Goal: Find specific page/section: Find specific page/section

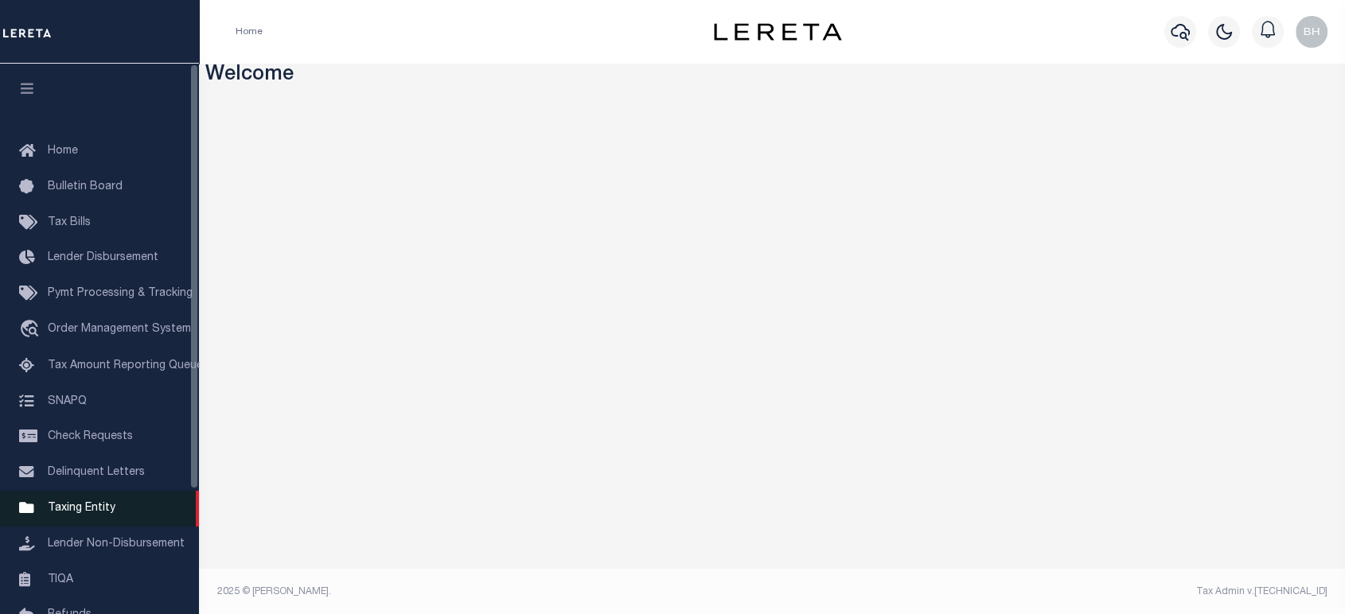
click at [71, 514] on span "Taxing Entity" at bounding box center [82, 508] width 68 height 11
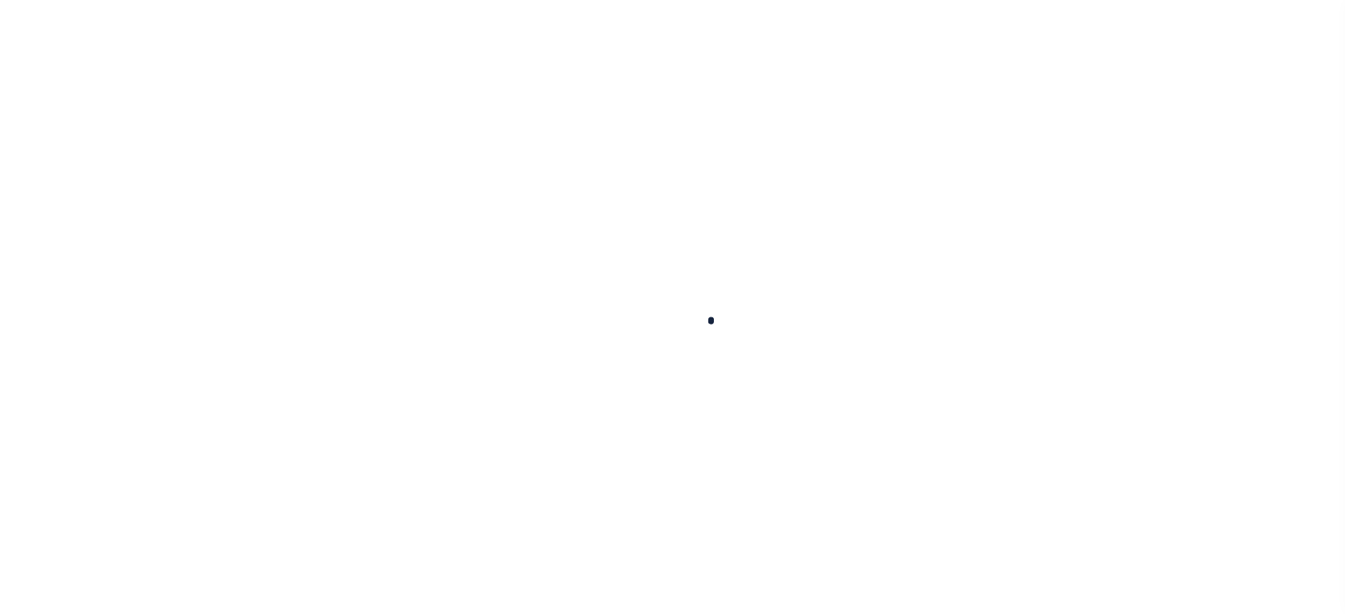
select select
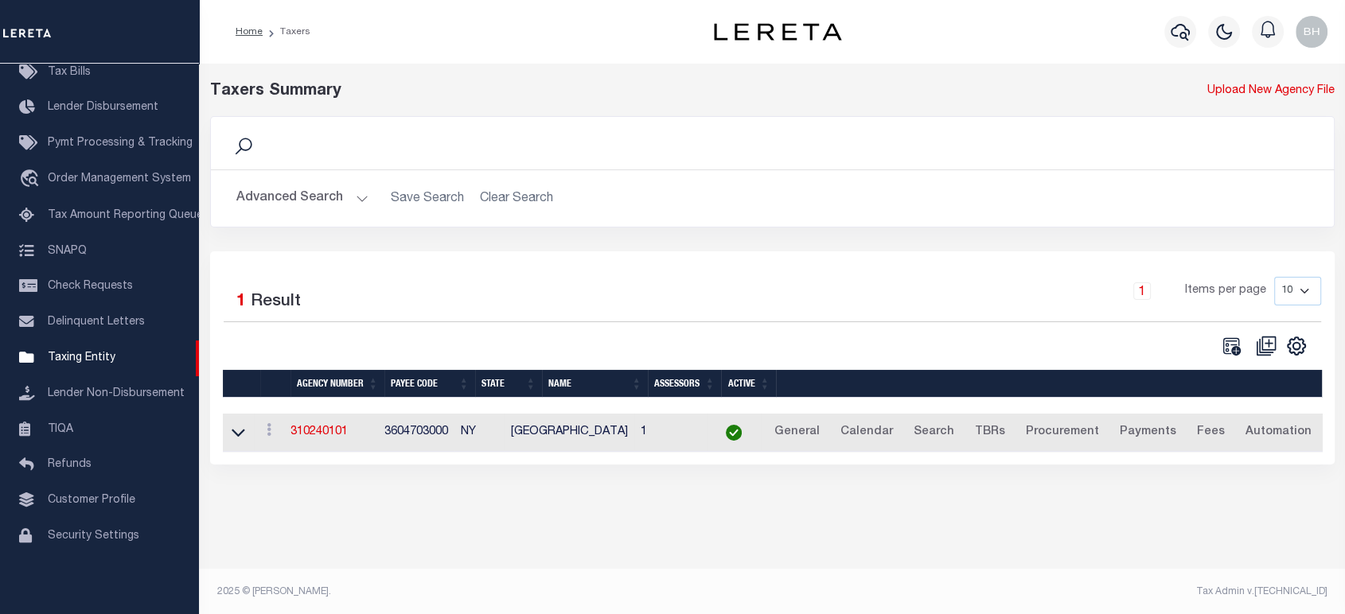
click at [338, 195] on button "Advanced Search" at bounding box center [302, 198] width 132 height 31
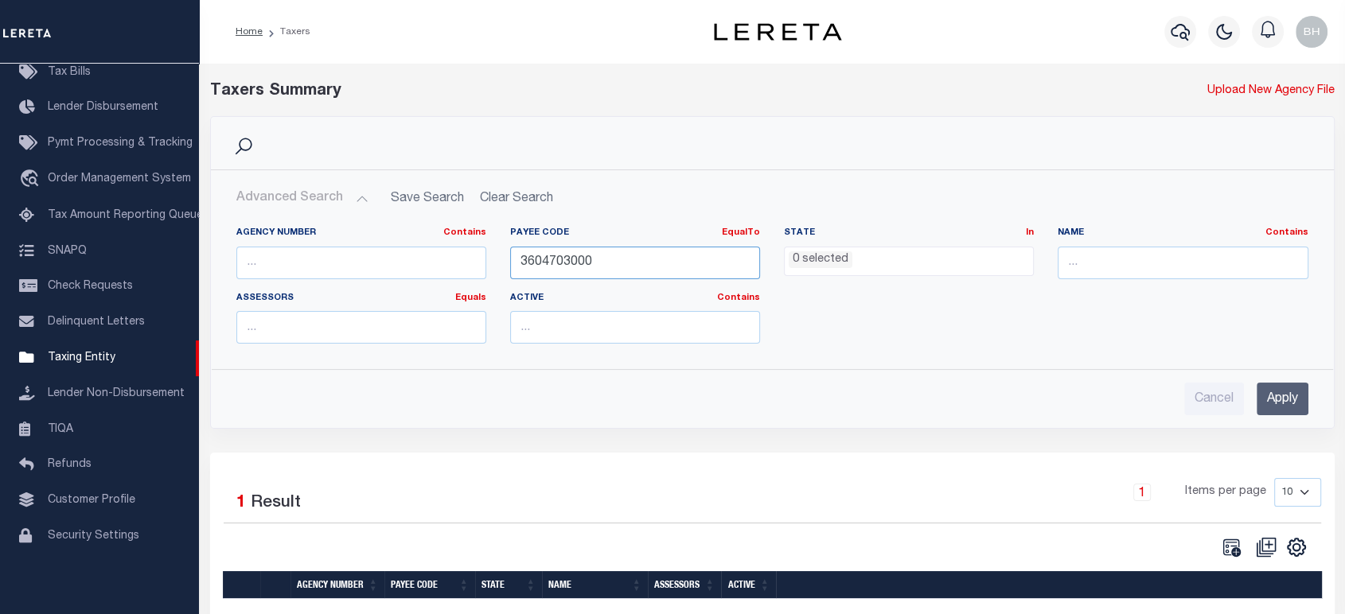
drag, startPoint x: 582, startPoint y: 259, endPoint x: 393, endPoint y: 279, distance: 189.7
click at [393, 279] on div "Agency Number Contains Contains Is Payee Code EqualTo Equals Is Not Equal To Is…" at bounding box center [772, 292] width 1096 height 130
paste input "800100"
type input "800100000"
click at [1274, 395] on input "Apply" at bounding box center [1283, 399] width 52 height 33
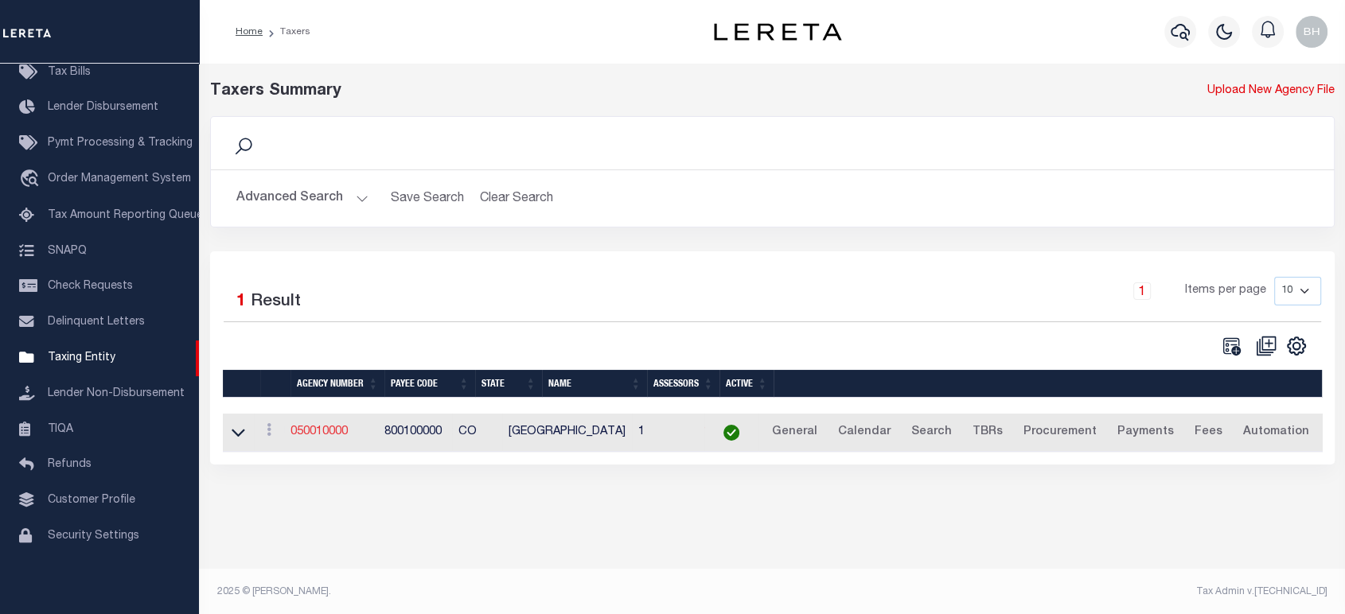
click at [341, 434] on link "050010000" at bounding box center [318, 432] width 57 height 11
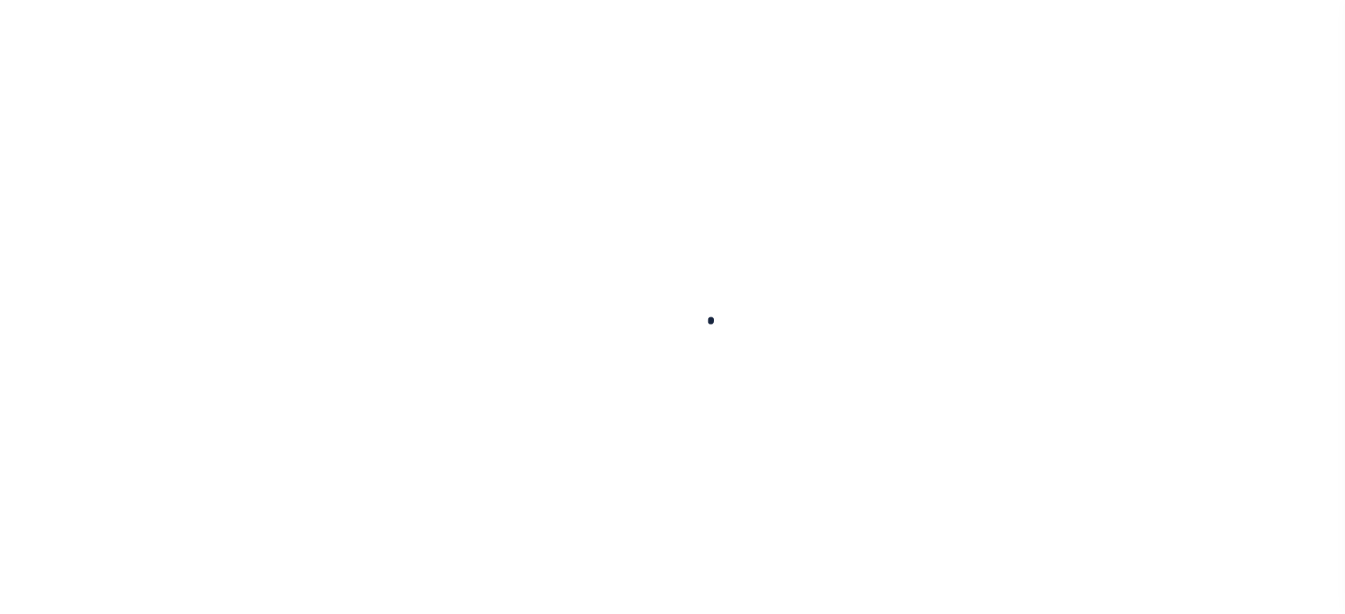
select select
checkbox input "false"
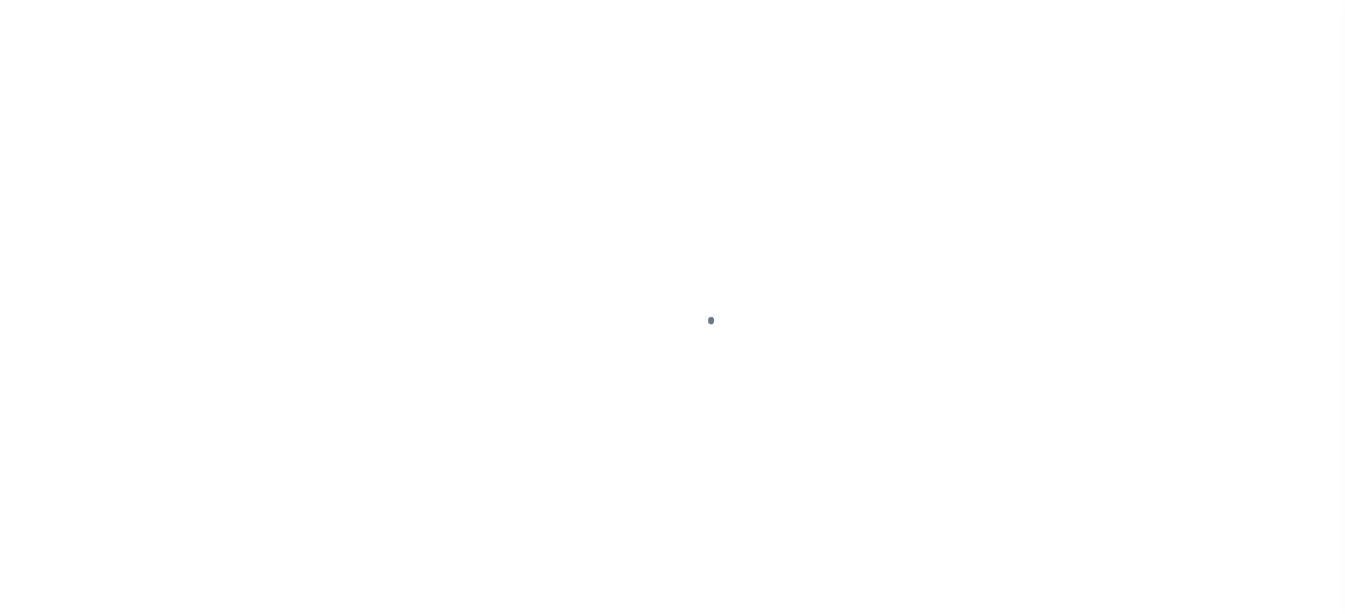
checkbox input "false"
type input "800100000"
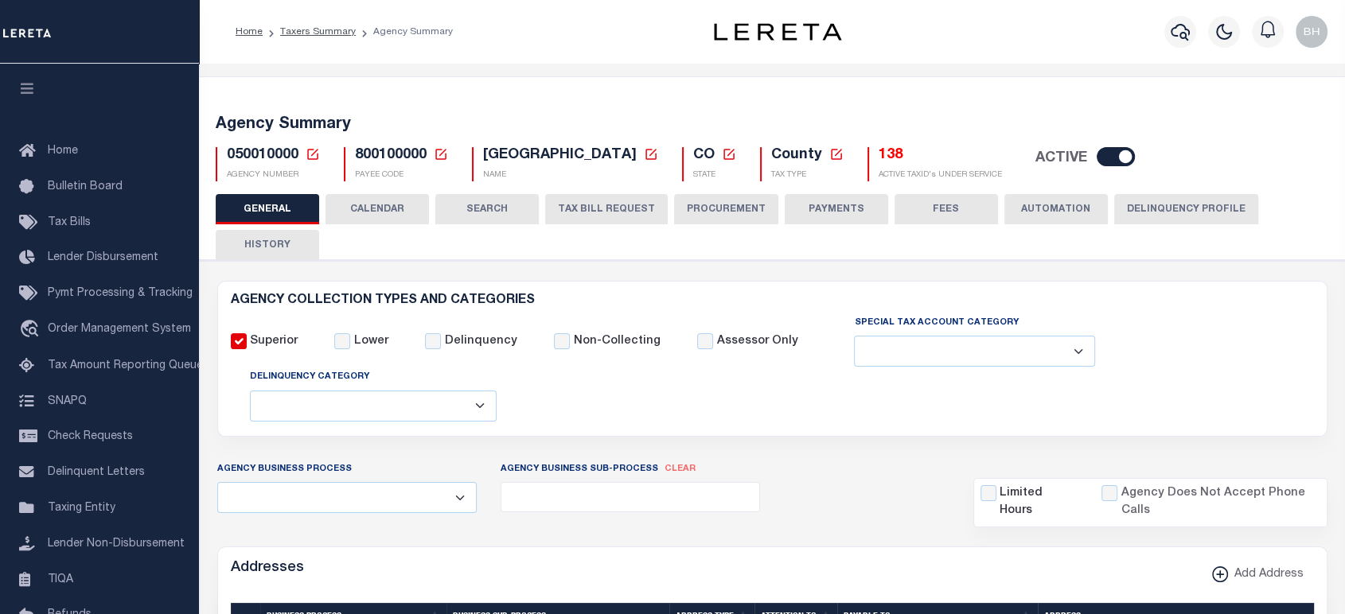
click at [407, 213] on button "CALENDAR" at bounding box center [377, 209] width 103 height 30
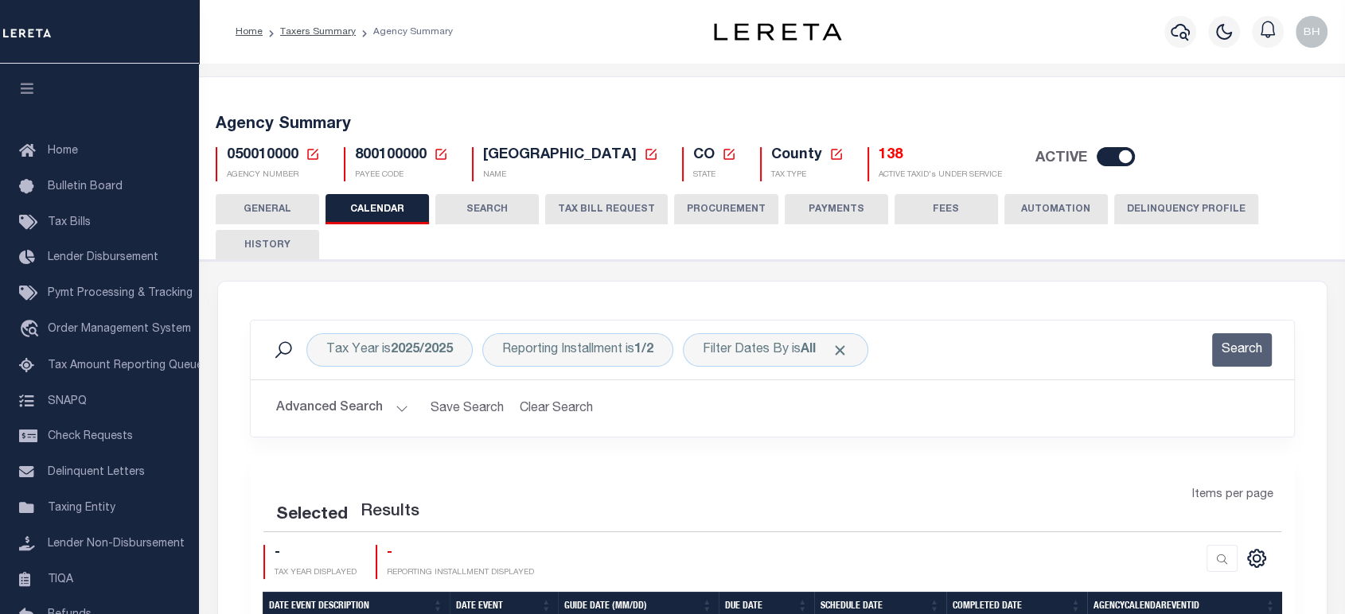
scroll to position [177, 0]
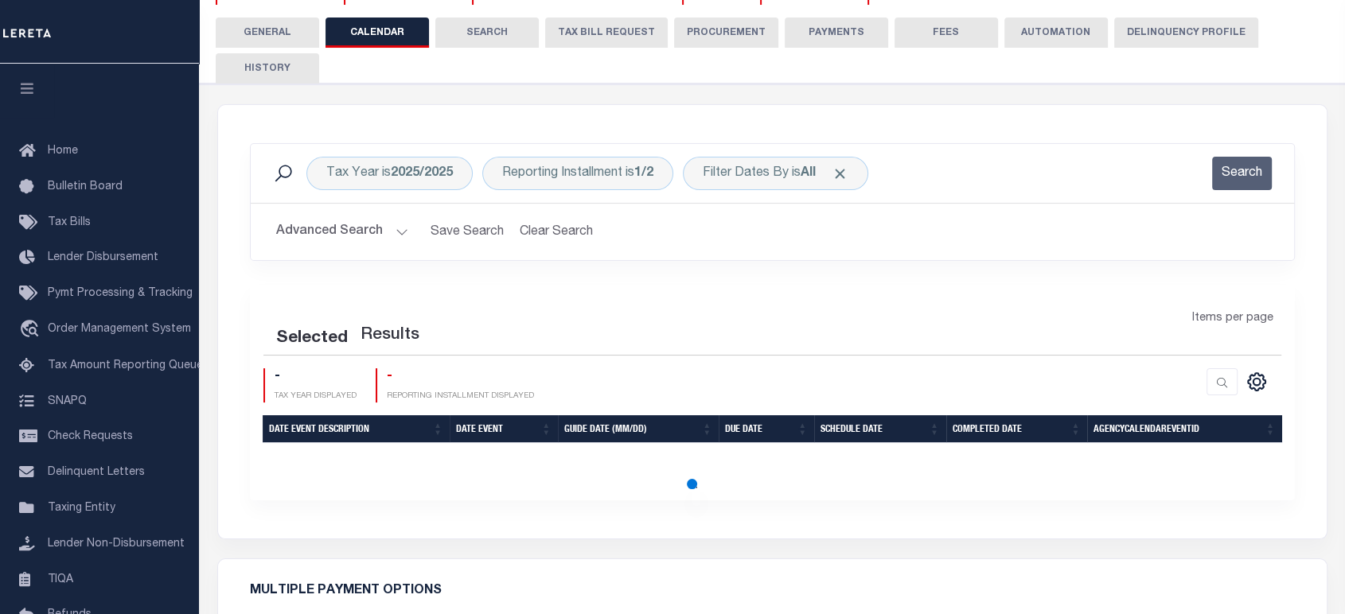
checkbox input "false"
type input "2"
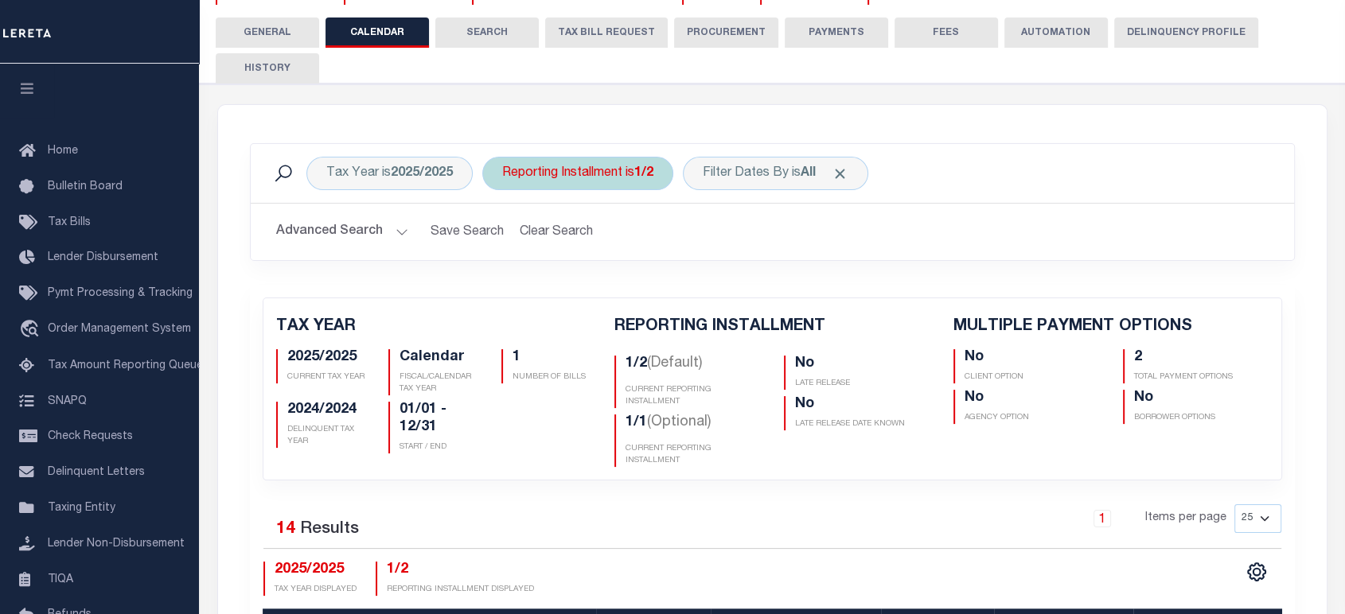
click at [642, 184] on div "Reporting Installment is 1/2" at bounding box center [577, 173] width 191 height 33
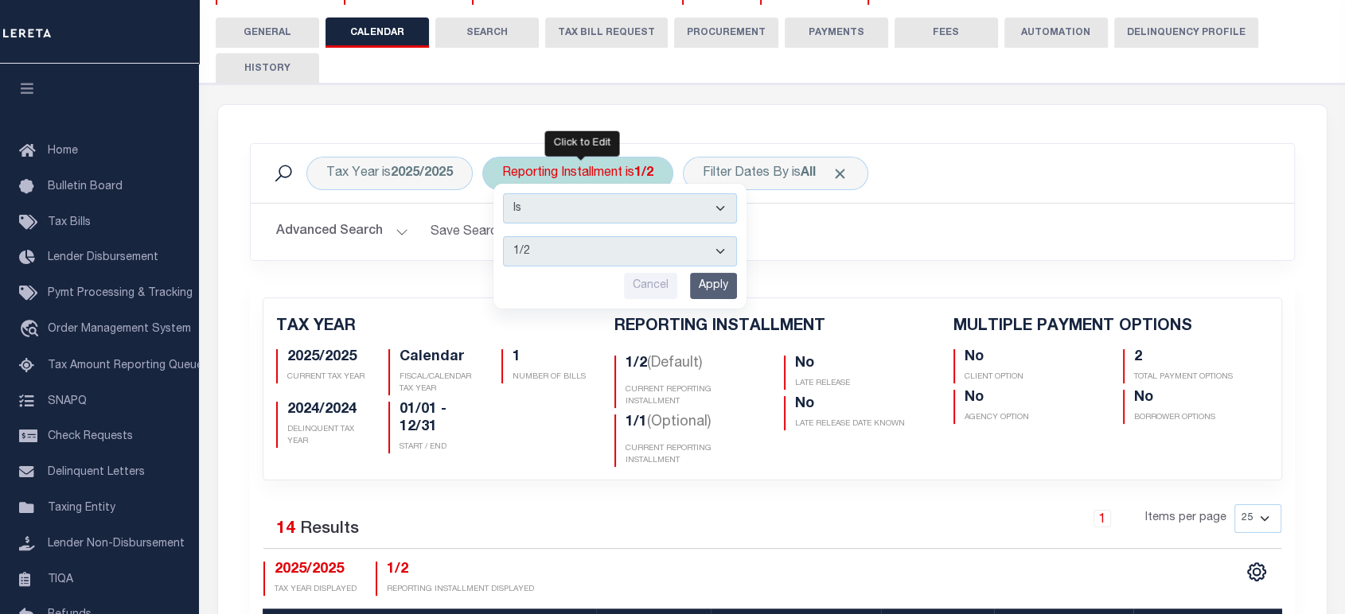
click at [538, 255] on select "1/2 2/2 1/1" at bounding box center [620, 251] width 234 height 30
select select "1/1"
click at [503, 236] on select "1/2 2/2 1/1" at bounding box center [620, 251] width 234 height 30
click at [715, 285] on input "Apply" at bounding box center [713, 286] width 47 height 26
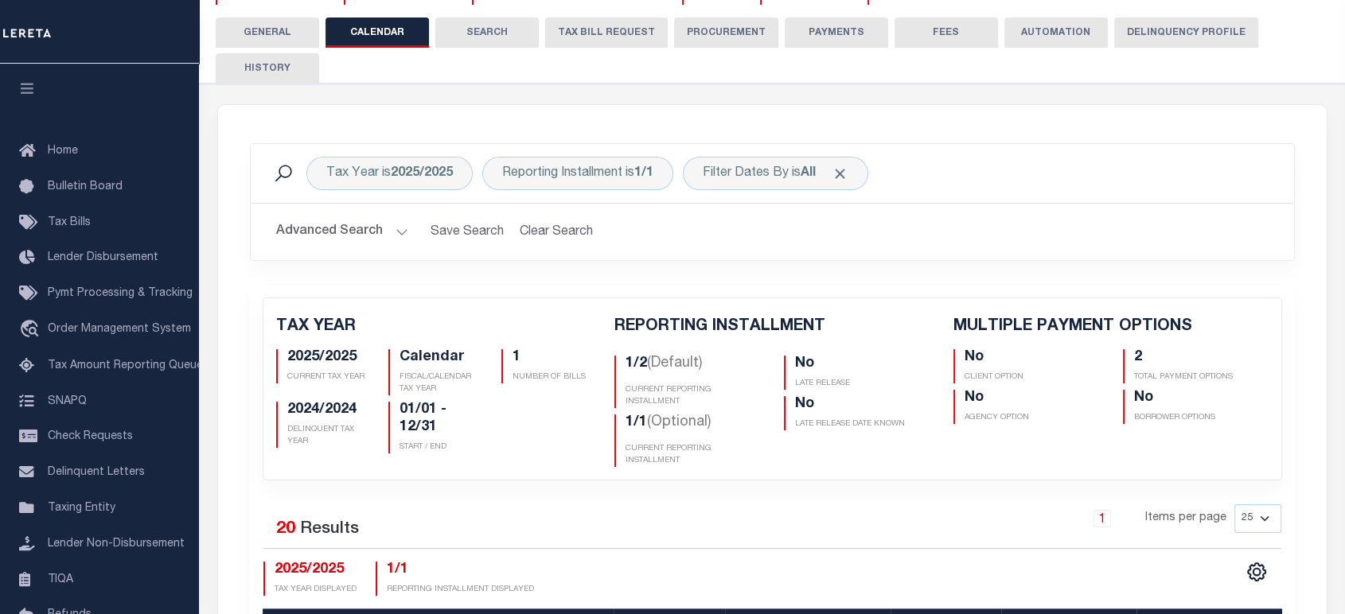
scroll to position [530, 0]
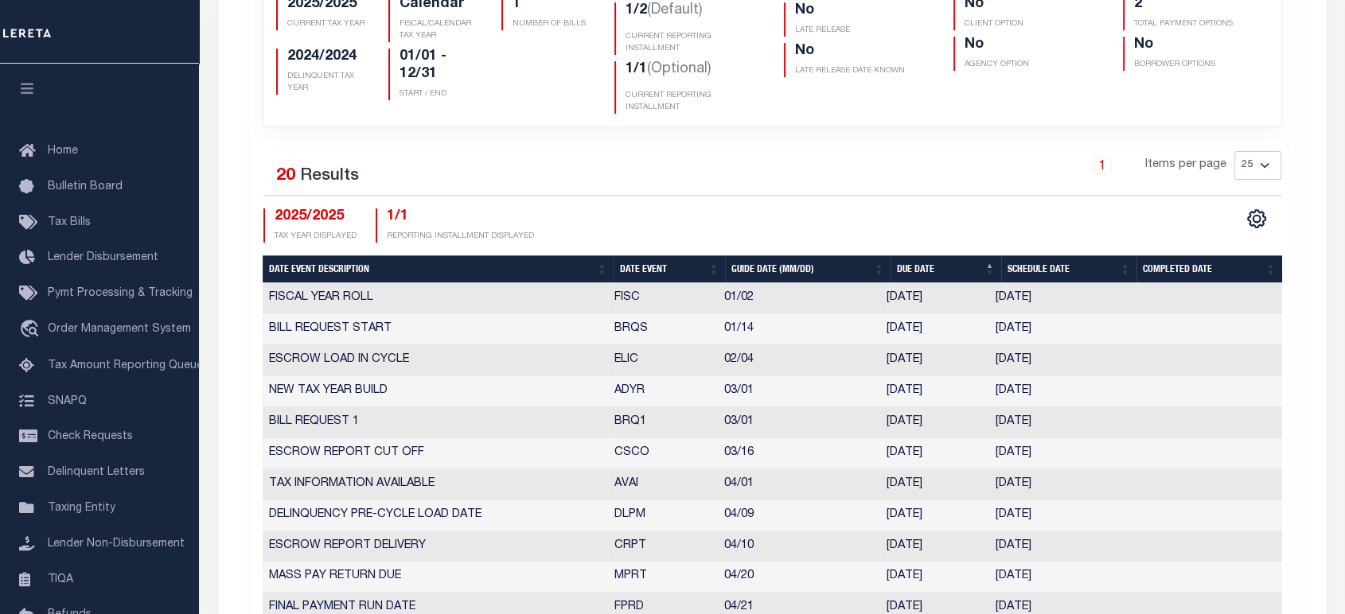
click at [630, 267] on th "Date Event" at bounding box center [669, 269] width 111 height 28
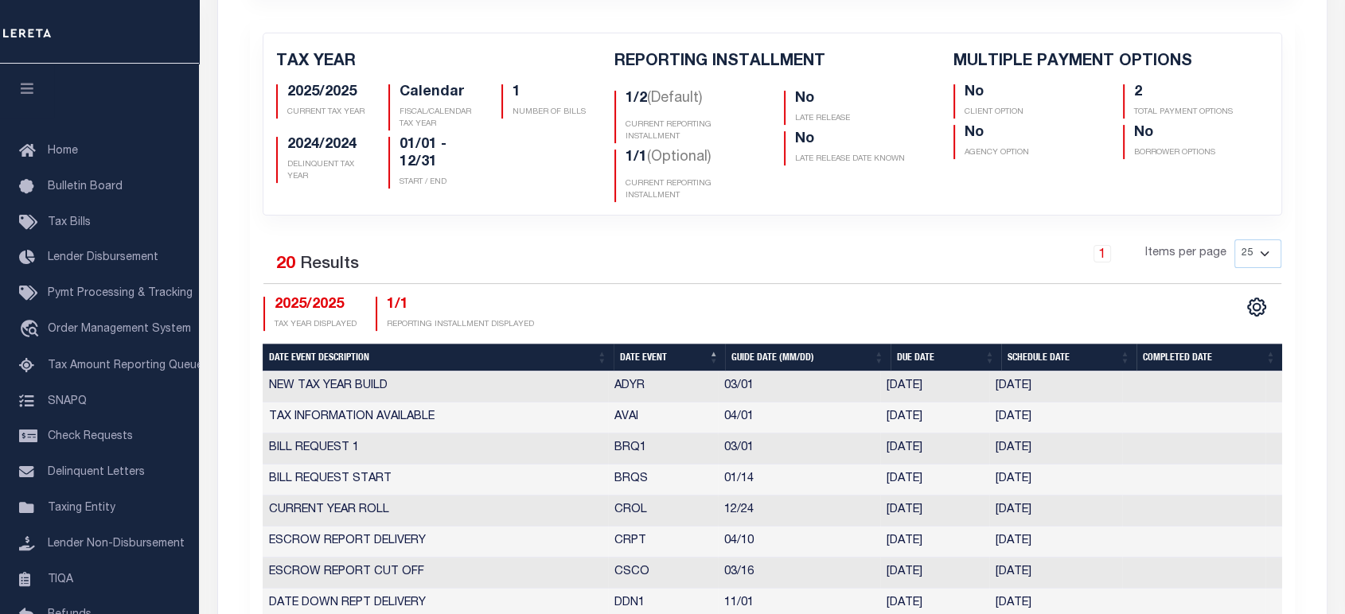
scroll to position [265, 0]
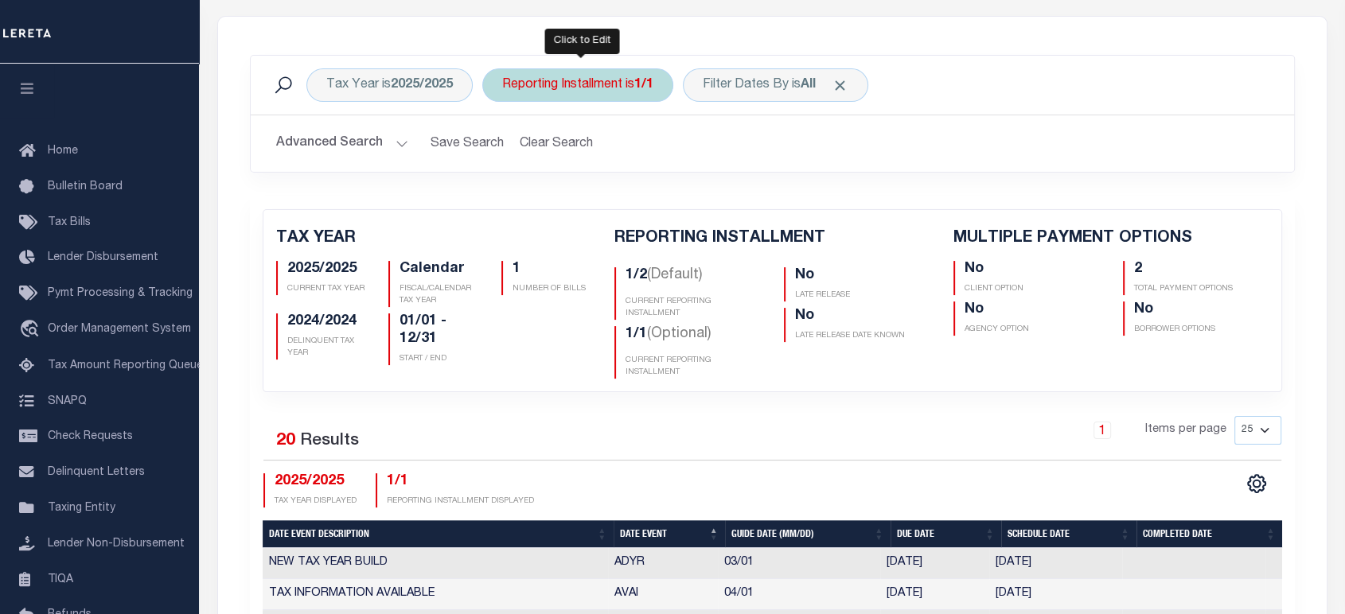
click at [617, 86] on div "Reporting Installment is 1/1" at bounding box center [577, 84] width 191 height 33
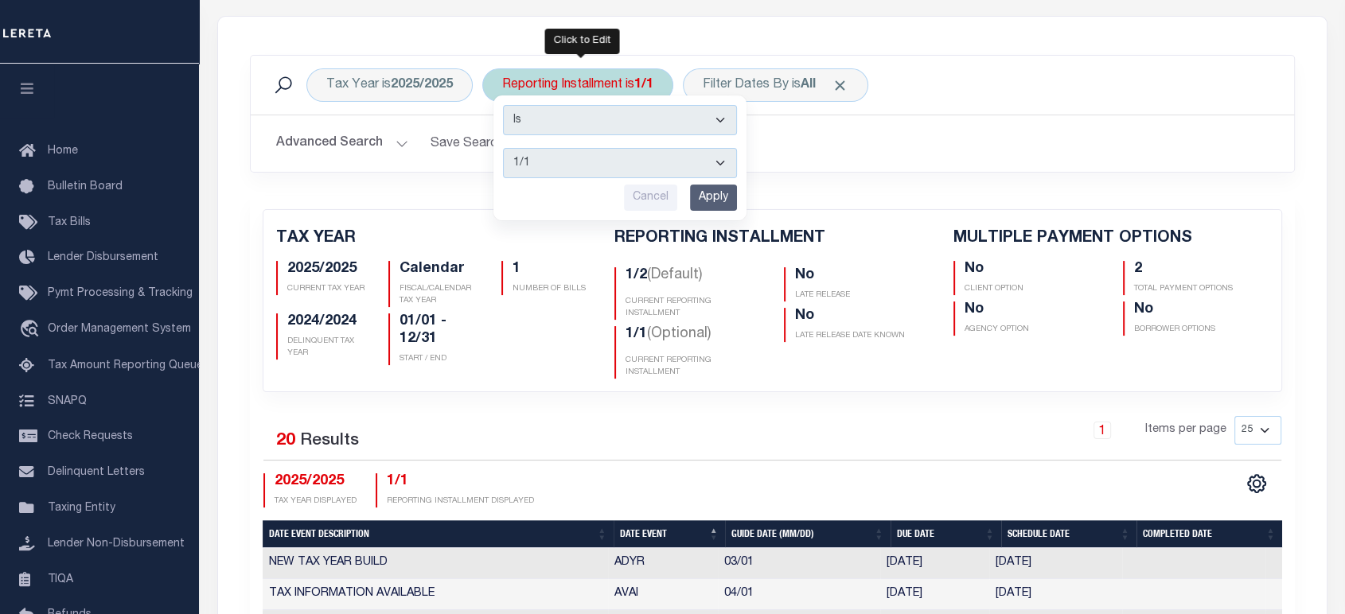
click at [575, 173] on select "1/2 2/2 1/1" at bounding box center [620, 163] width 234 height 30
select select "1/2"
click at [503, 148] on select "1/2 2/2 1/1" at bounding box center [620, 163] width 234 height 30
click at [718, 193] on input "Apply" at bounding box center [713, 198] width 47 height 26
